Goal: Task Accomplishment & Management: Complete application form

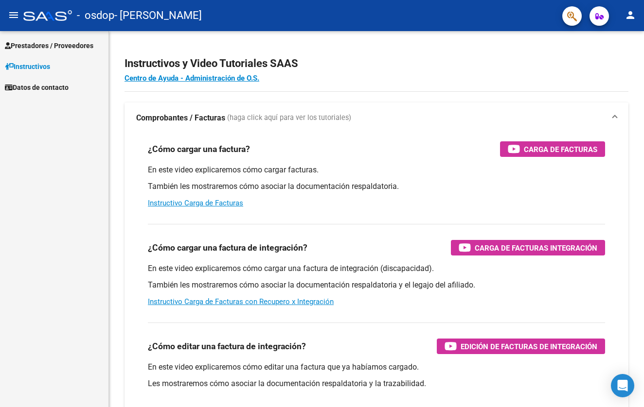
click at [57, 46] on span "Prestadores / Proveedores" at bounding box center [49, 45] width 88 height 11
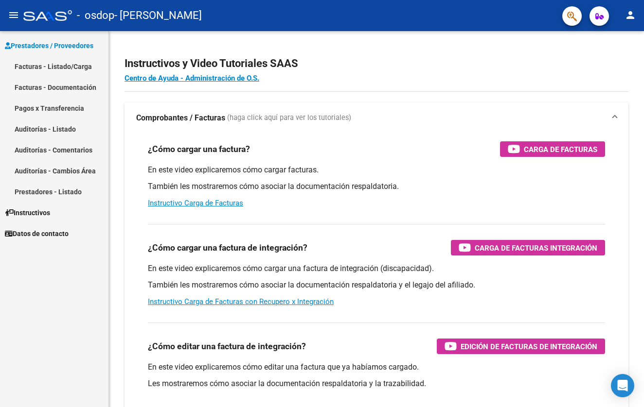
click at [44, 68] on link "Facturas - Listado/Carga" at bounding box center [54, 66] width 108 height 21
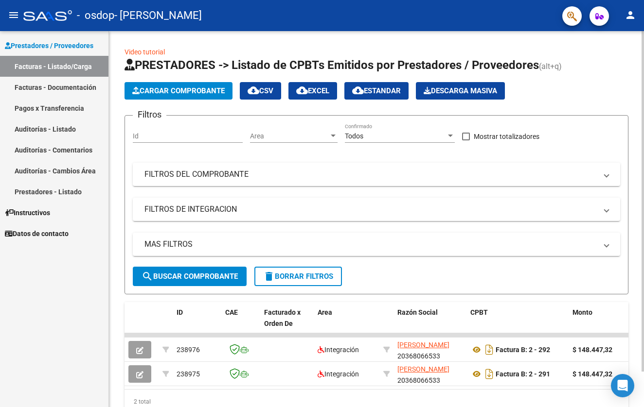
click at [178, 87] on span "Cargar Comprobante" at bounding box center [178, 91] width 92 height 9
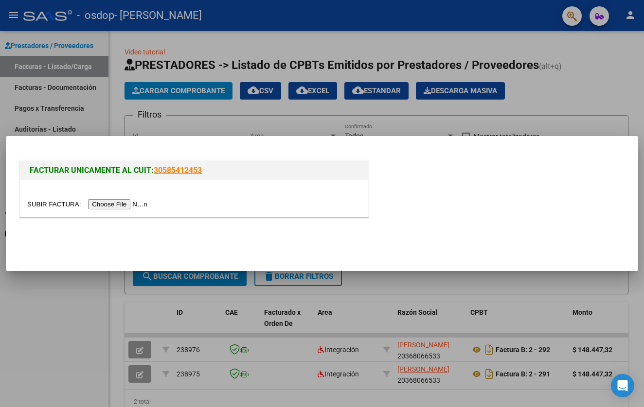
click at [117, 199] on div at bounding box center [193, 204] width 333 height 11
click at [105, 206] on input "file" at bounding box center [88, 204] width 123 height 10
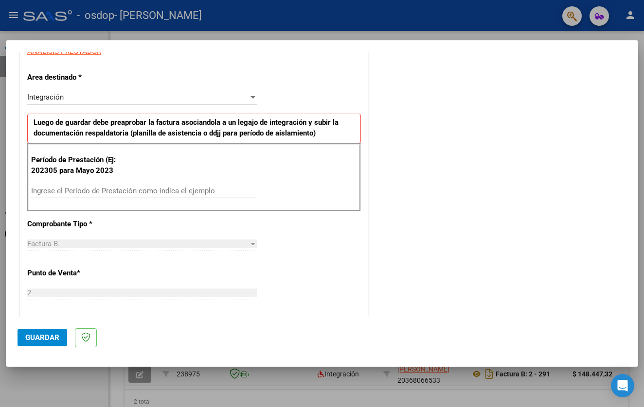
scroll to position [193, 0]
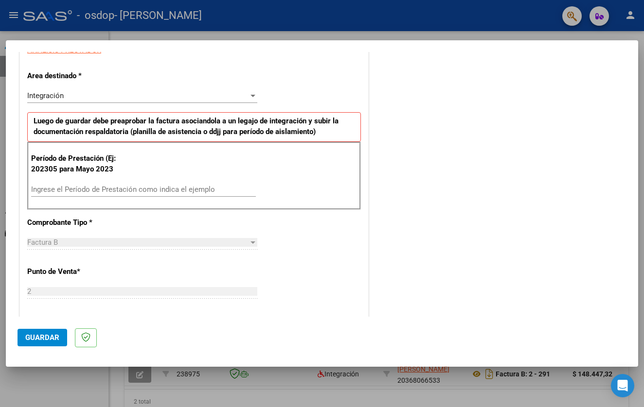
click at [152, 188] on input "Ingrese el Período de Prestación como indica el ejemplo" at bounding box center [143, 189] width 225 height 9
type input "202507"
click at [158, 220] on div "CUIT * 20-36806653-3 Ingresar CUIT ANALISIS PRESTADOR Area destinado * Integrac…" at bounding box center [194, 337] width 348 height 713
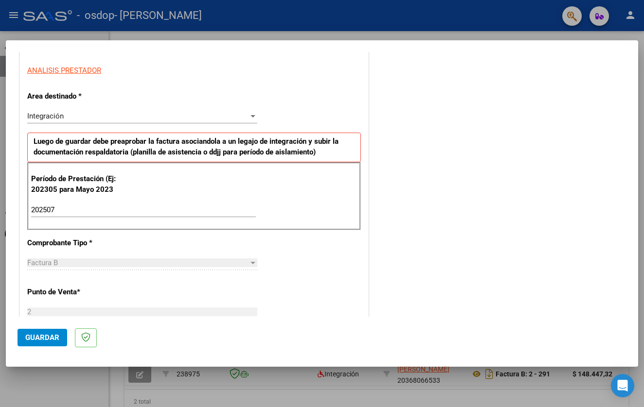
scroll to position [167, 0]
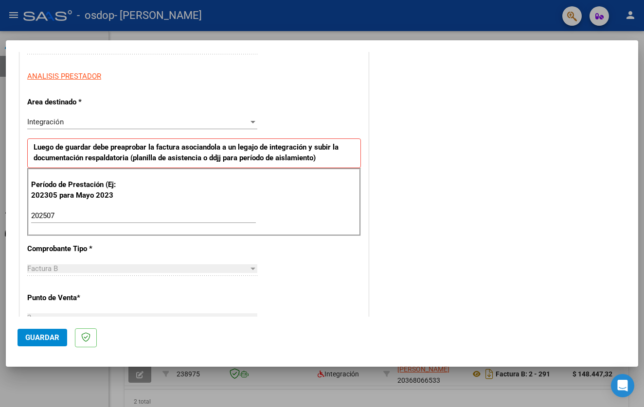
click at [36, 339] on span "Guardar" at bounding box center [42, 337] width 34 height 9
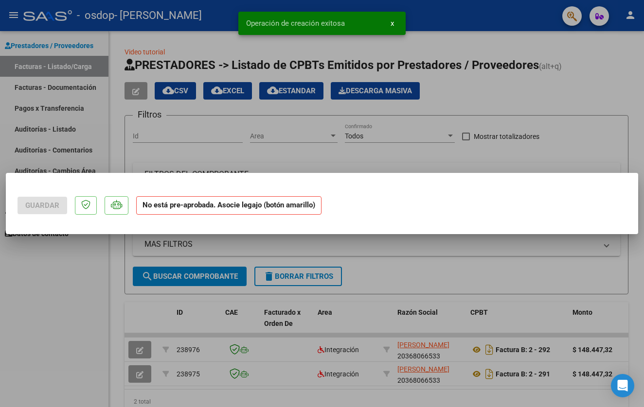
scroll to position [0, 0]
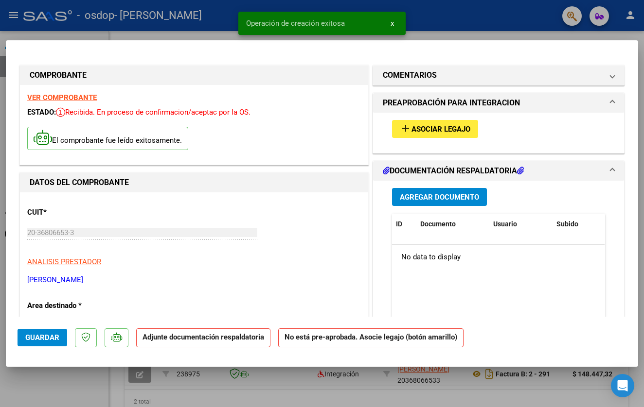
click at [433, 131] on span "Asociar Legajo" at bounding box center [440, 129] width 59 height 9
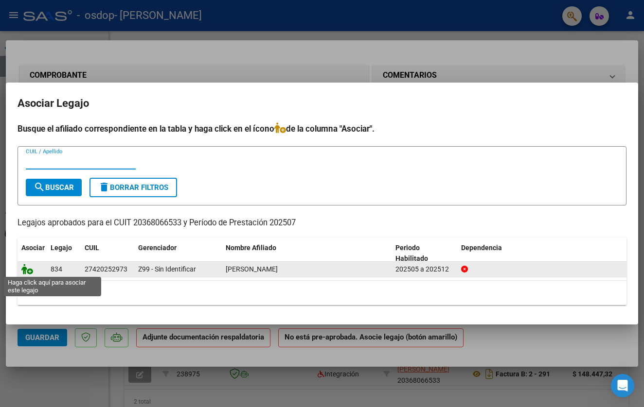
click at [22, 271] on icon at bounding box center [27, 269] width 12 height 11
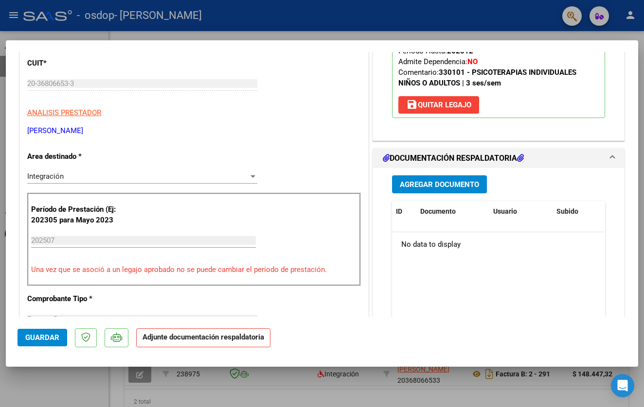
scroll to position [151, 0]
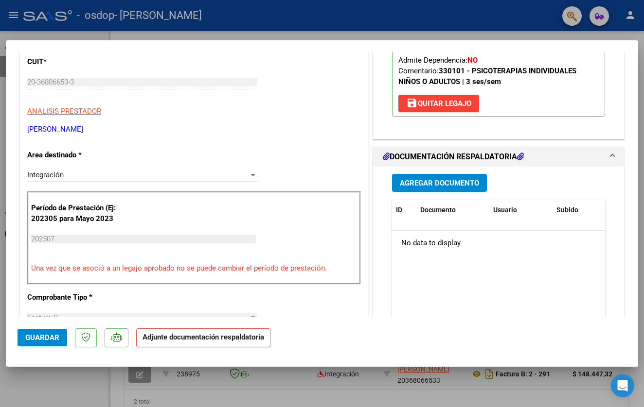
click at [451, 187] on span "Agregar Documento" at bounding box center [439, 183] width 79 height 9
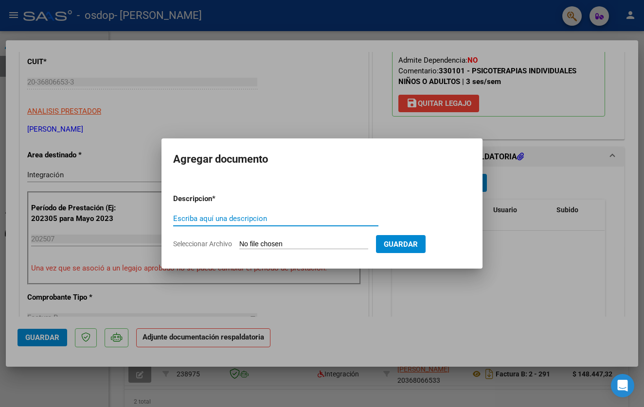
click at [265, 244] on input "Seleccionar Archivo" at bounding box center [303, 244] width 129 height 9
type input "C:\fakepath\planilla [PERSON_NAME] [DATE].pdf"
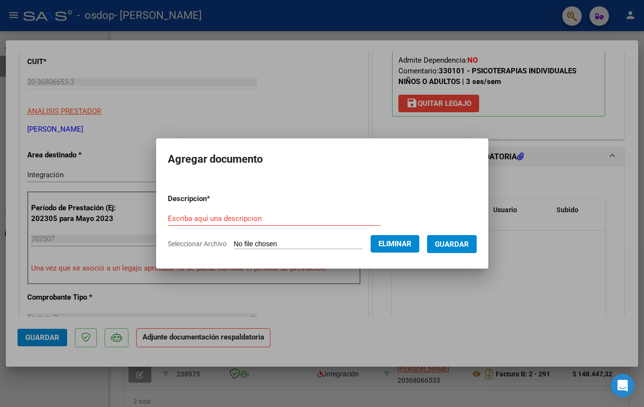
click at [202, 221] on input "Escriba aquí una descripcion" at bounding box center [274, 218] width 213 height 9
type input "planilla de asistencia"
click at [462, 245] on span "Guardar" at bounding box center [452, 244] width 34 height 9
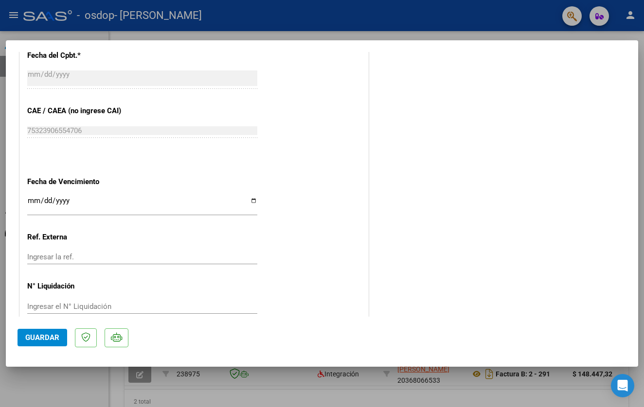
scroll to position [589, 0]
click at [36, 339] on span "Guardar" at bounding box center [42, 337] width 34 height 9
click at [61, 381] on div at bounding box center [322, 203] width 644 height 407
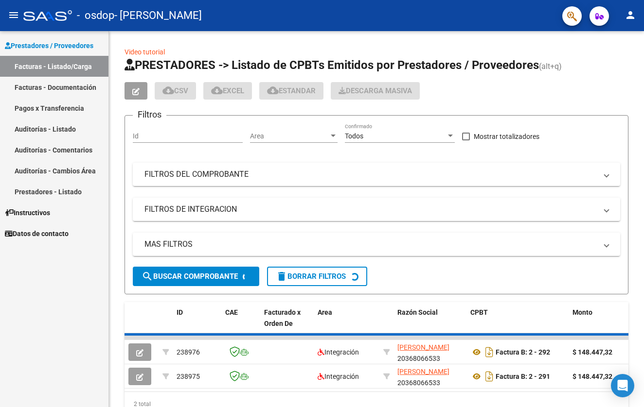
type input "$ 0,00"
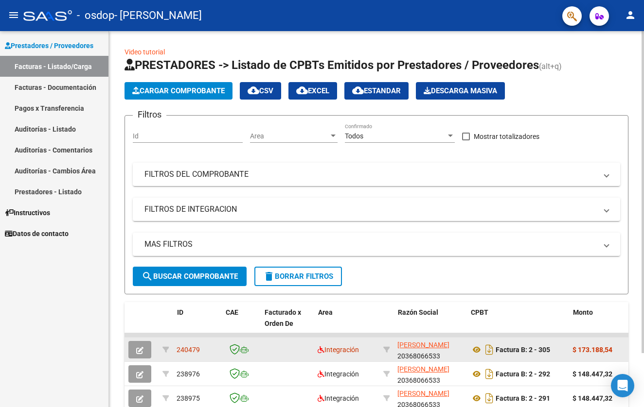
scroll to position [0, 0]
